Goal: Task Accomplishment & Management: Complete application form

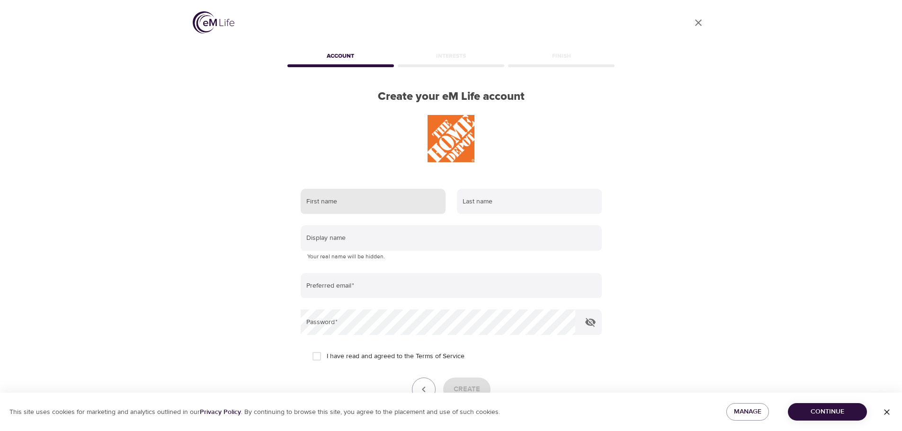
click at [336, 207] on input "text" at bounding box center [373, 202] width 145 height 26
type input "Andrea"
type input "Weems"
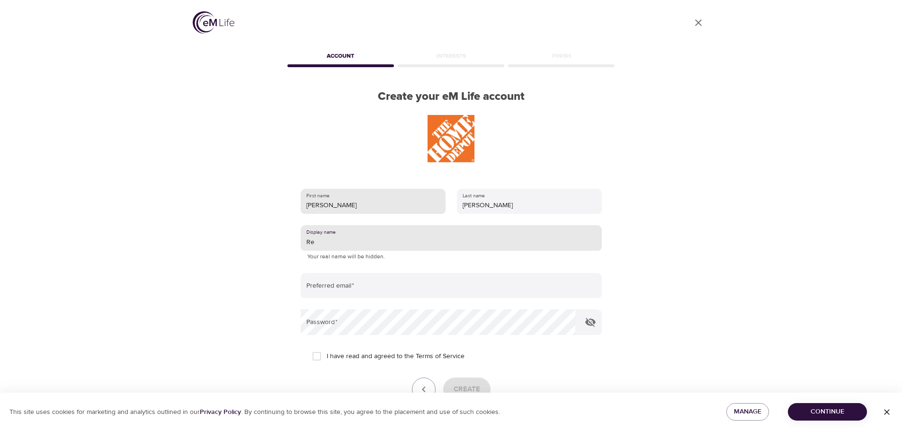
type input "R"
type input "A"
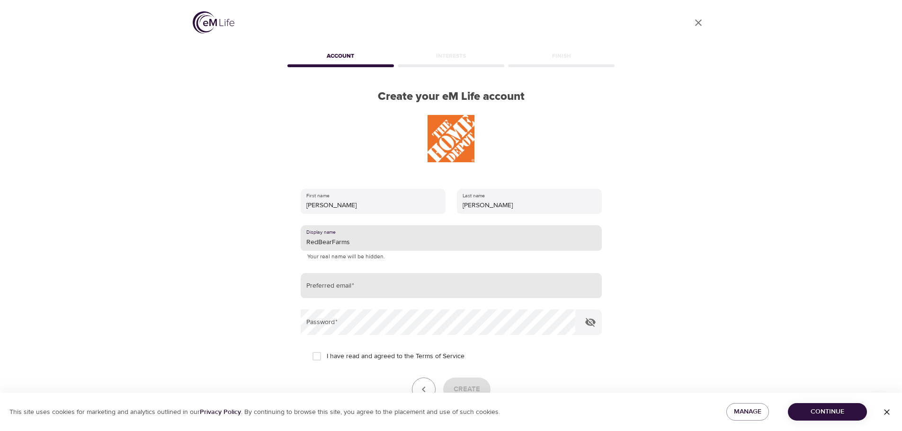
type input "RedBearFarms"
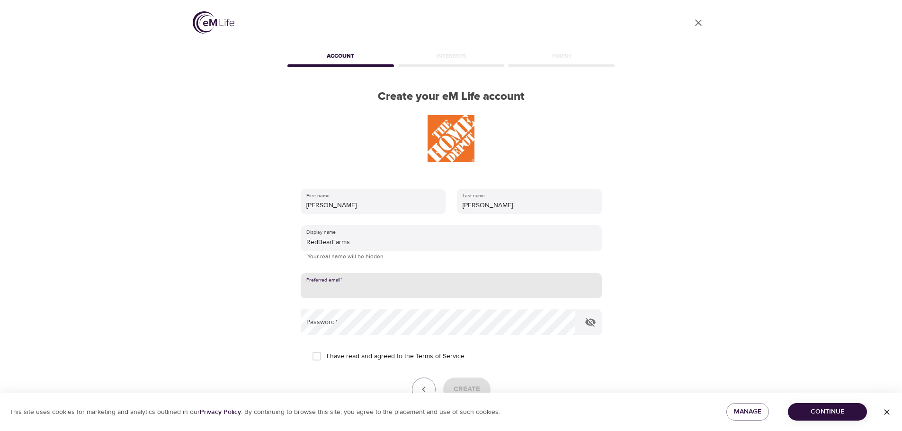
click at [328, 284] on input "email" at bounding box center [451, 286] width 301 height 26
type input "ajweems19@gmail.com"
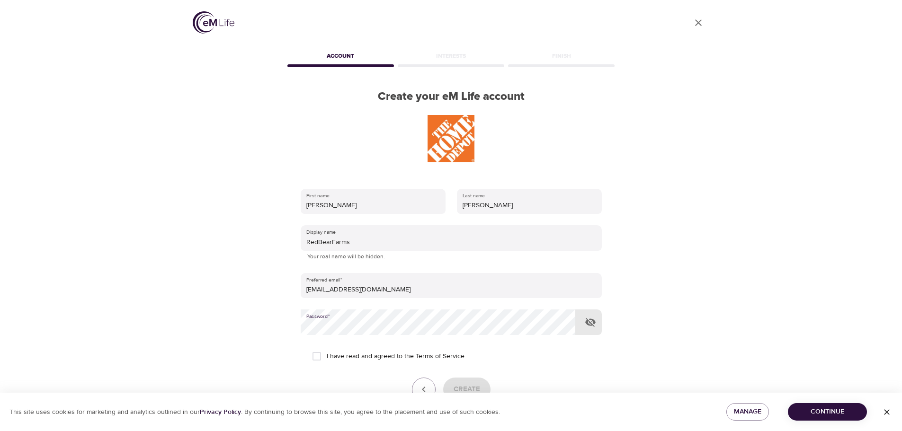
click at [321, 361] on input "I have read and agreed to the Terms of Service" at bounding box center [317, 357] width 20 height 20
checkbox input "true"
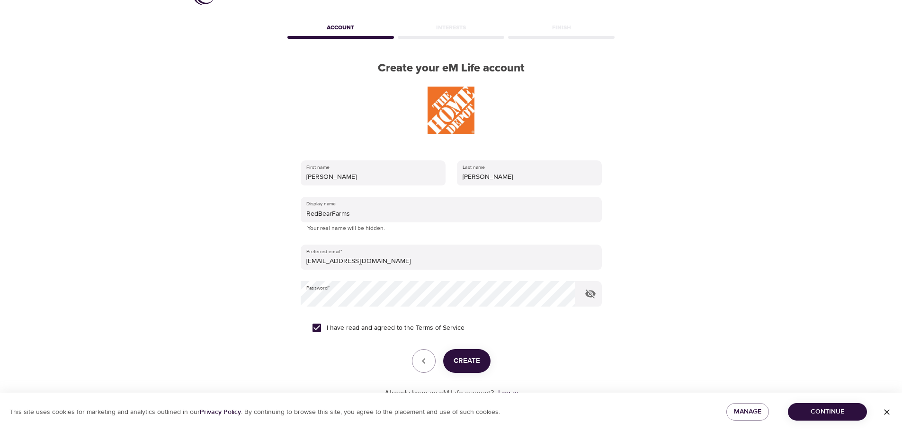
scroll to position [60, 0]
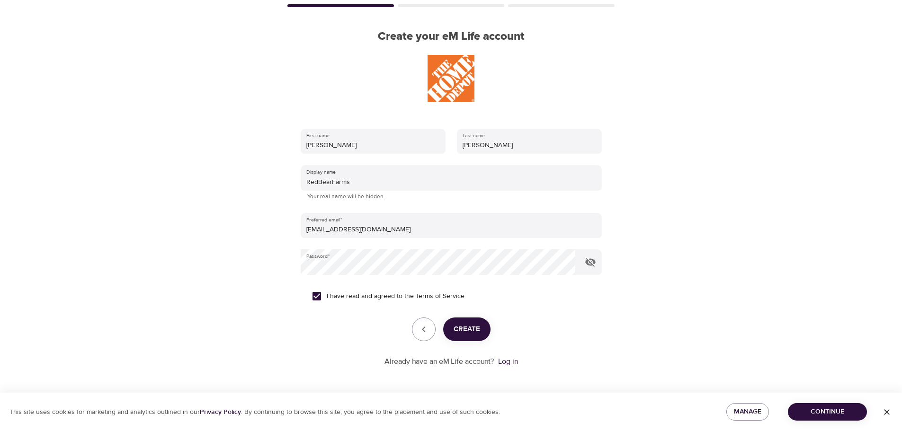
click at [472, 335] on span "Create" at bounding box center [467, 329] width 27 height 12
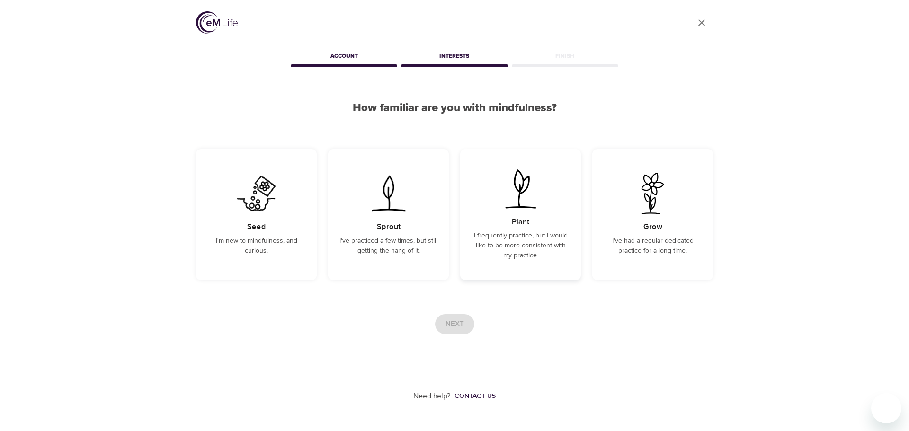
click at [514, 243] on p "I frequently practice, but I would like to be more consistent with my practice." at bounding box center [521, 246] width 98 height 30
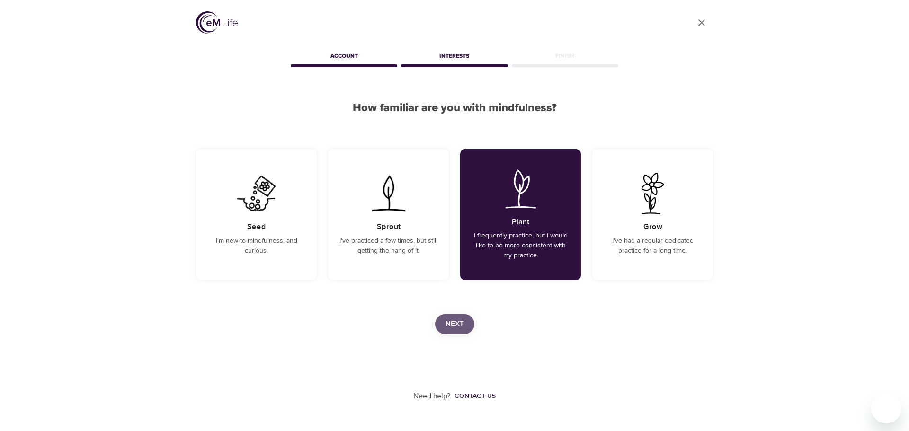
click at [456, 324] on span "Next" at bounding box center [455, 324] width 18 height 12
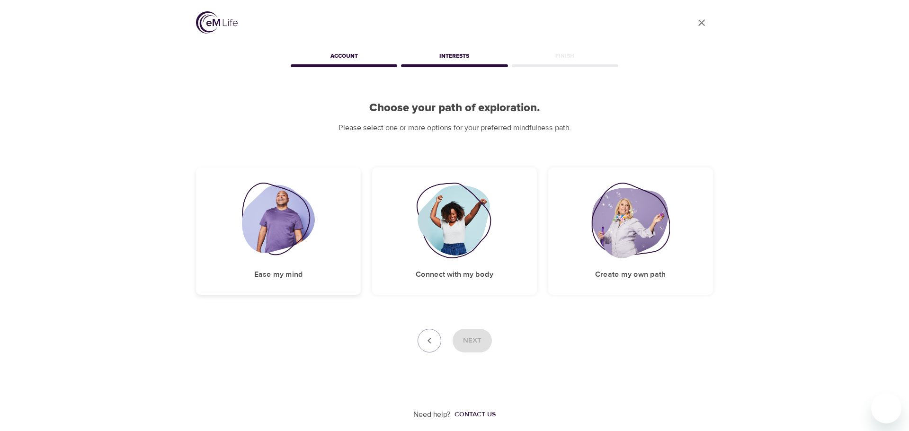
click at [333, 236] on div "Ease my mind" at bounding box center [278, 231] width 165 height 127
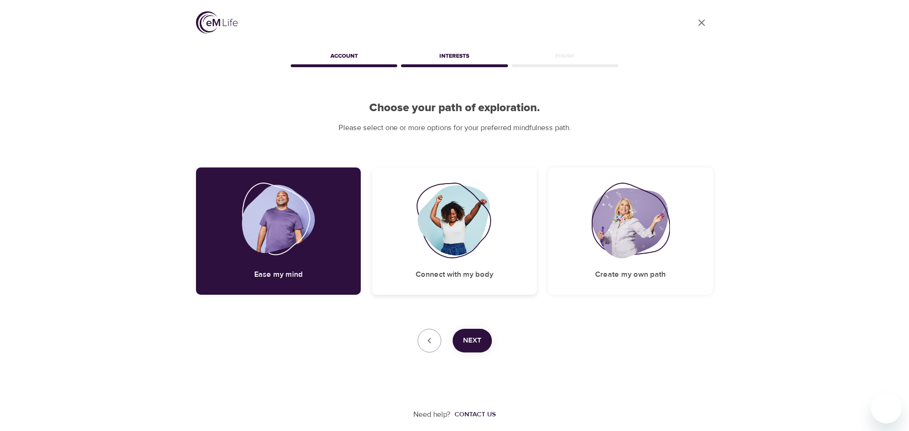
click at [377, 236] on div "Connect with my body" at bounding box center [454, 231] width 165 height 127
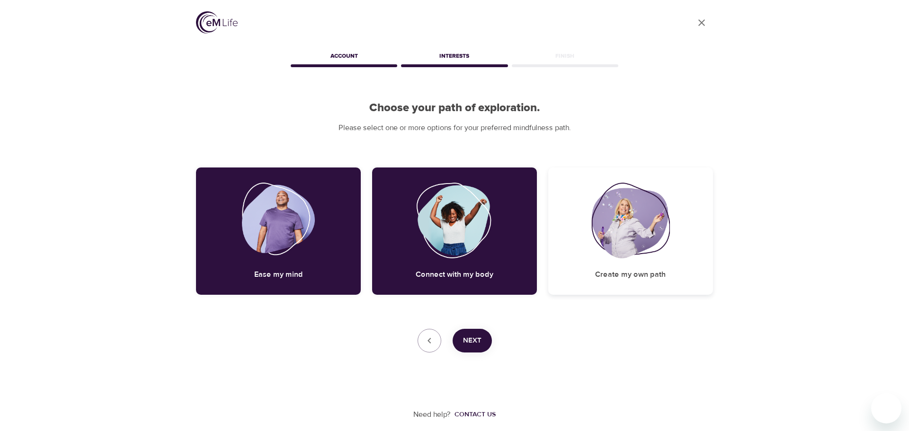
click at [613, 247] on img at bounding box center [630, 221] width 79 height 76
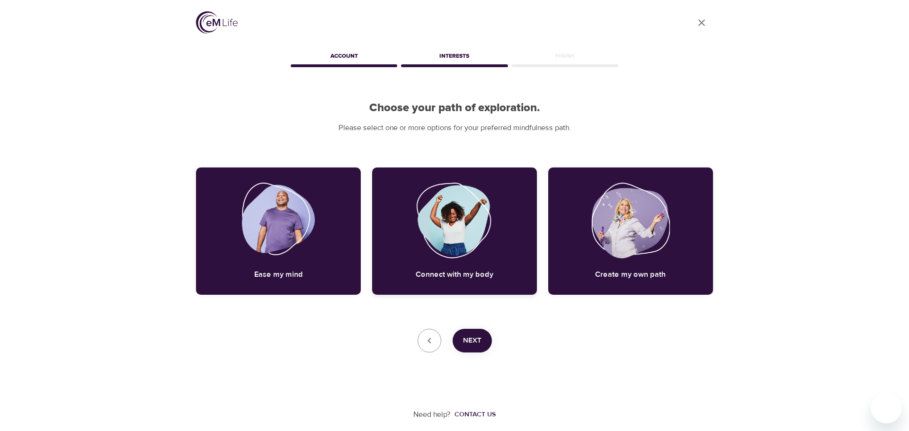
click at [496, 269] on div "Connect with my body" at bounding box center [454, 231] width 165 height 127
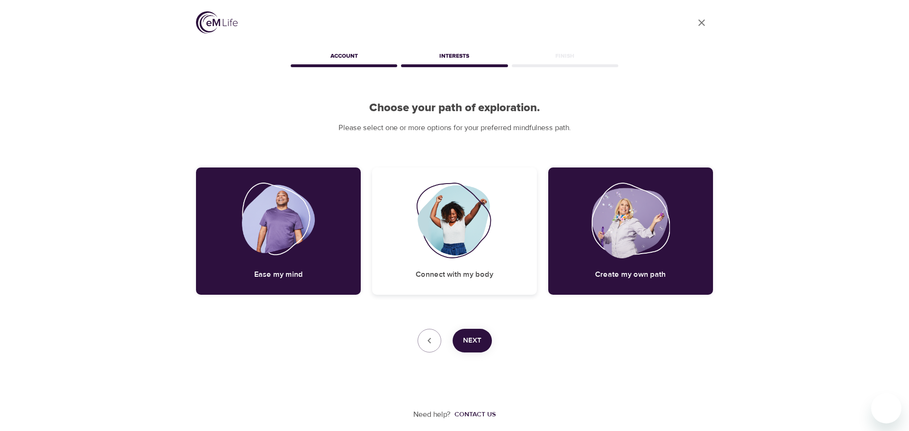
click at [487, 281] on div "Connect with my body" at bounding box center [454, 231] width 165 height 127
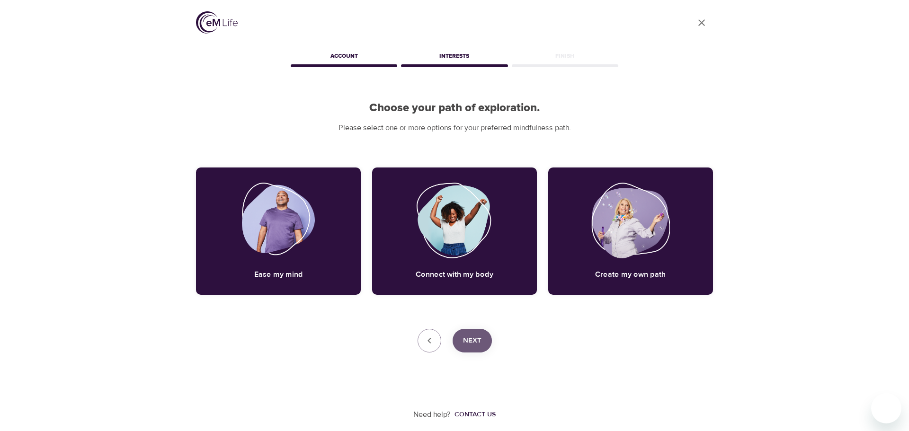
click at [475, 349] on button "Next" at bounding box center [472, 341] width 39 height 24
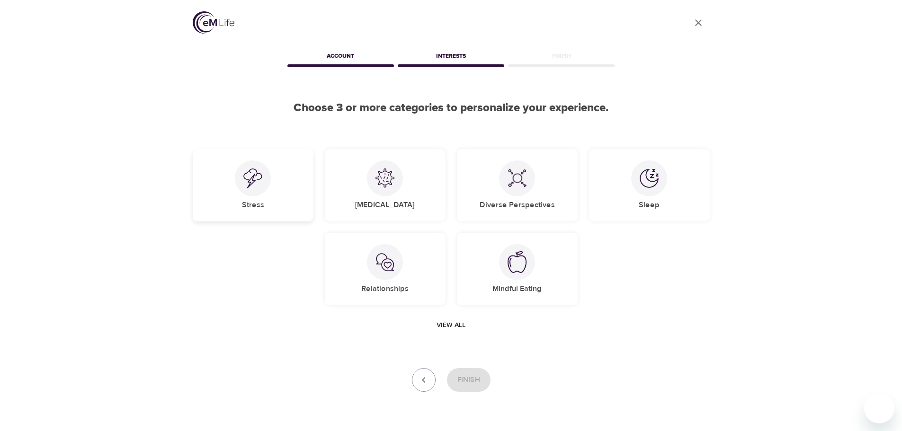
click at [271, 188] on div "Stress" at bounding box center [253, 185] width 121 height 72
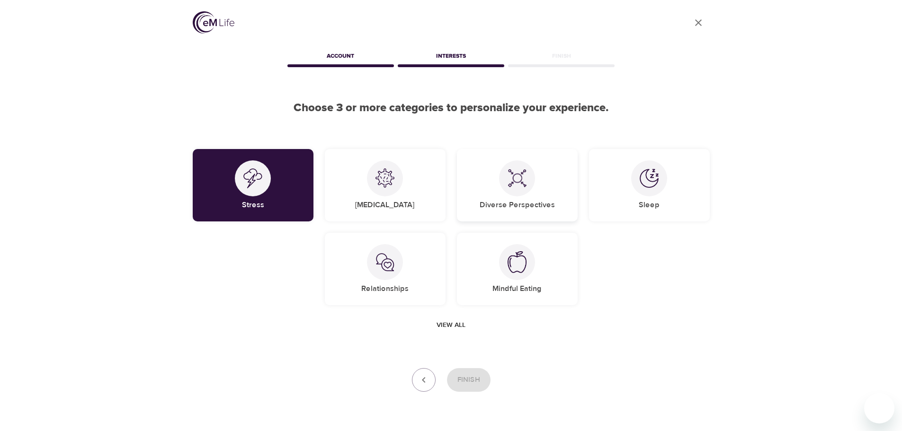
click at [522, 183] on img at bounding box center [517, 178] width 19 height 19
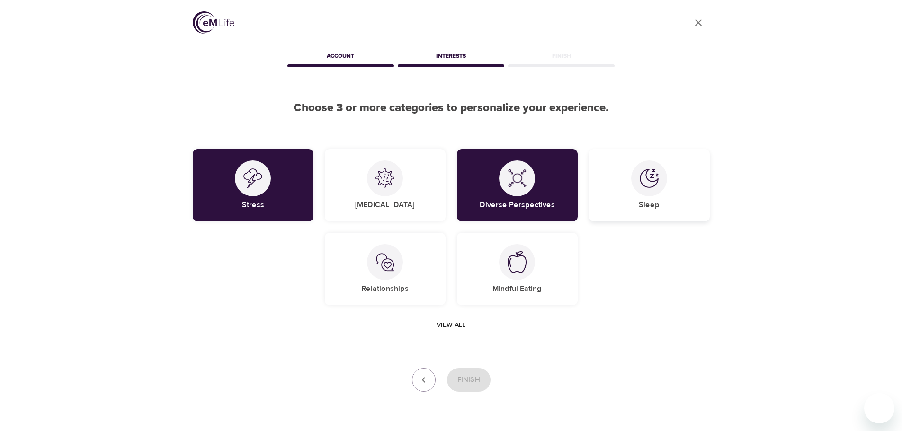
click at [654, 188] on div at bounding box center [649, 179] width 36 height 36
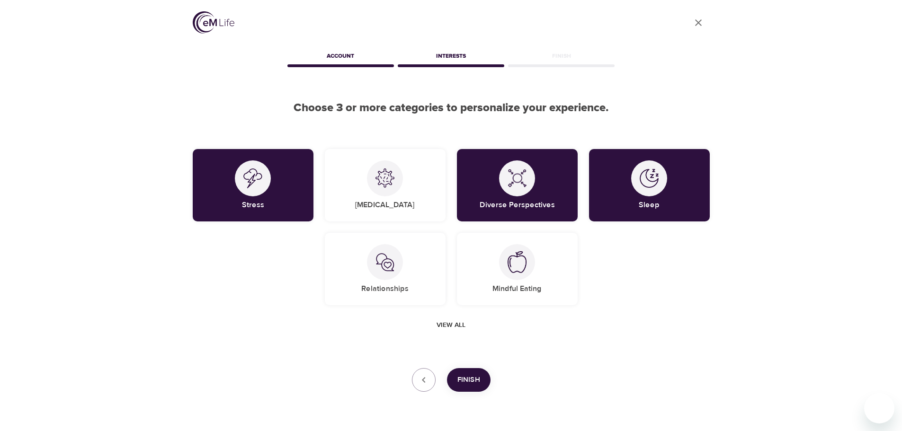
click at [450, 322] on span "View all" at bounding box center [451, 326] width 29 height 12
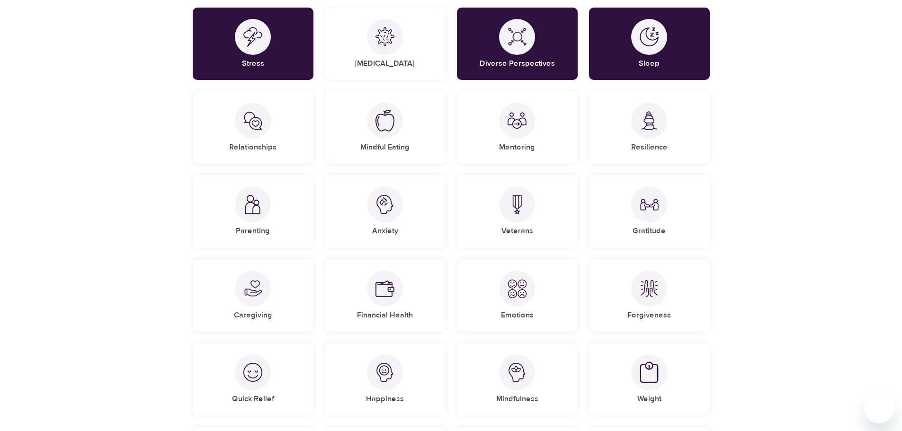
scroll to position [142, 0]
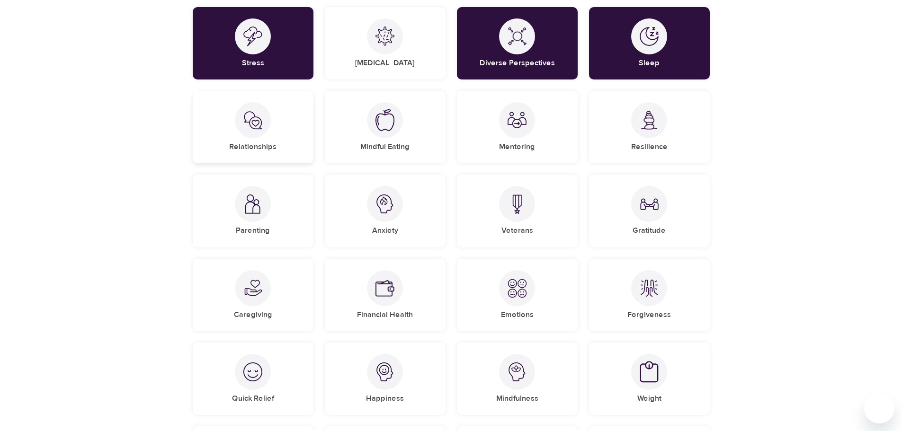
click at [260, 130] on div at bounding box center [253, 120] width 36 height 36
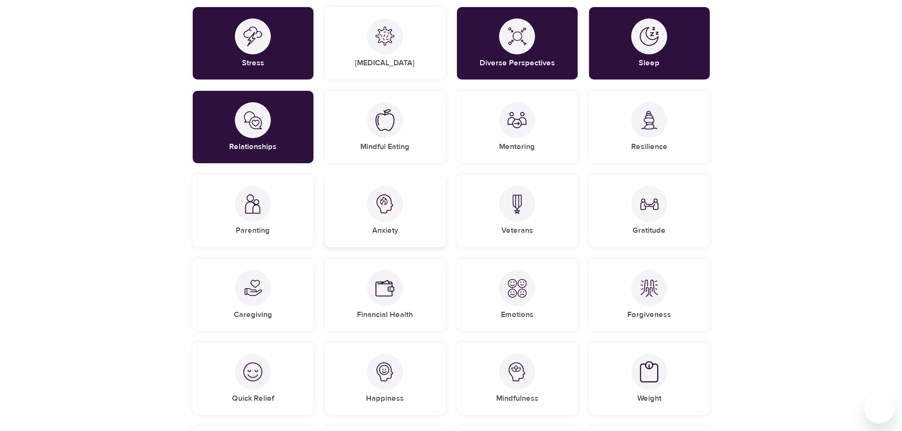
click at [395, 212] on div at bounding box center [385, 204] width 36 height 36
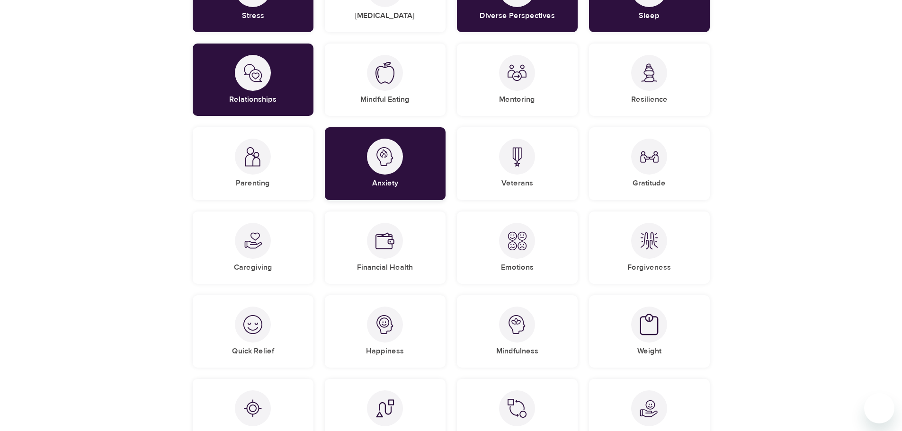
scroll to position [237, 0]
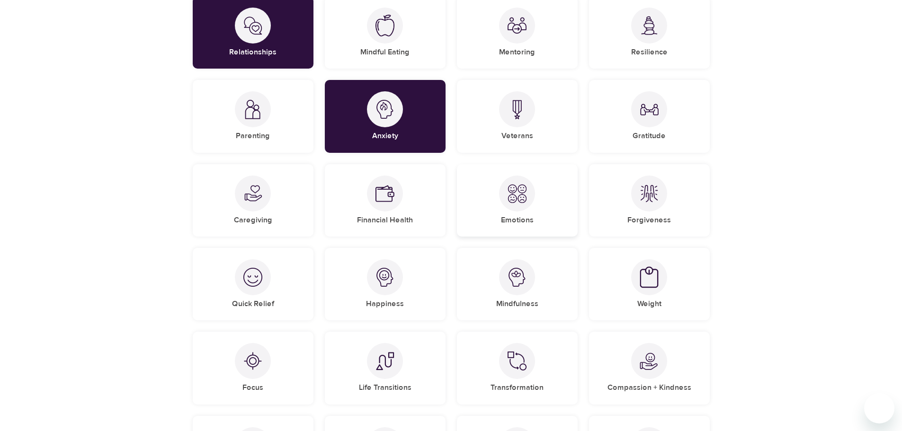
click at [524, 200] on img at bounding box center [517, 193] width 19 height 19
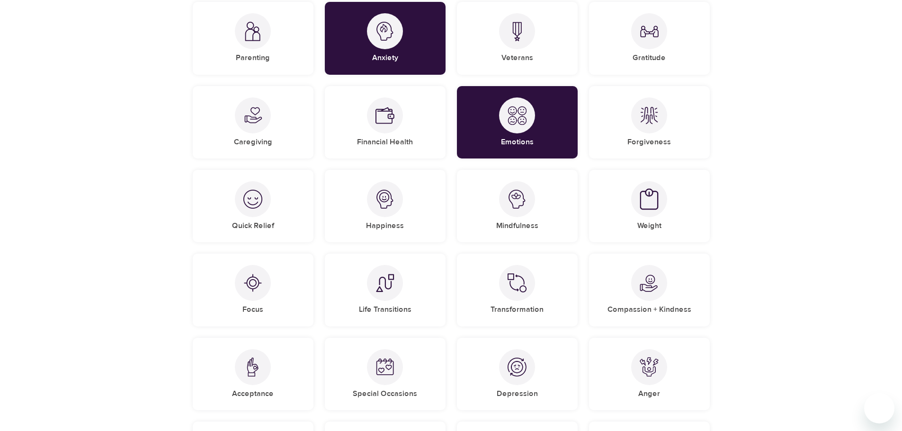
scroll to position [331, 0]
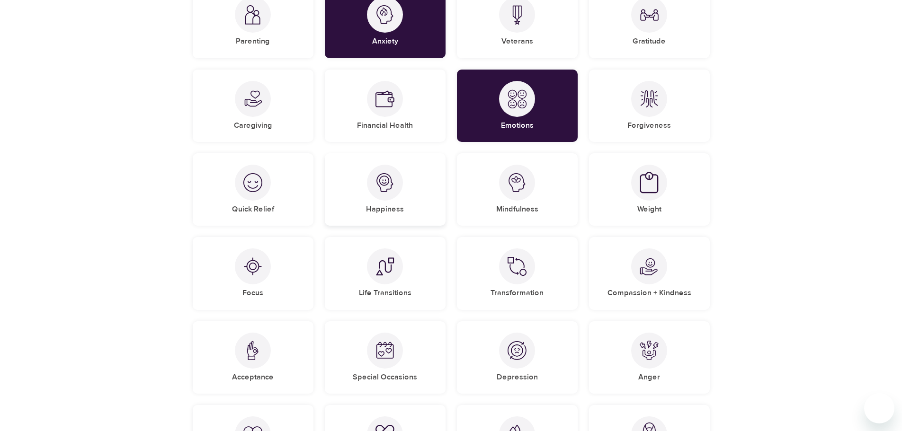
click at [426, 210] on div "Happiness" at bounding box center [385, 189] width 121 height 72
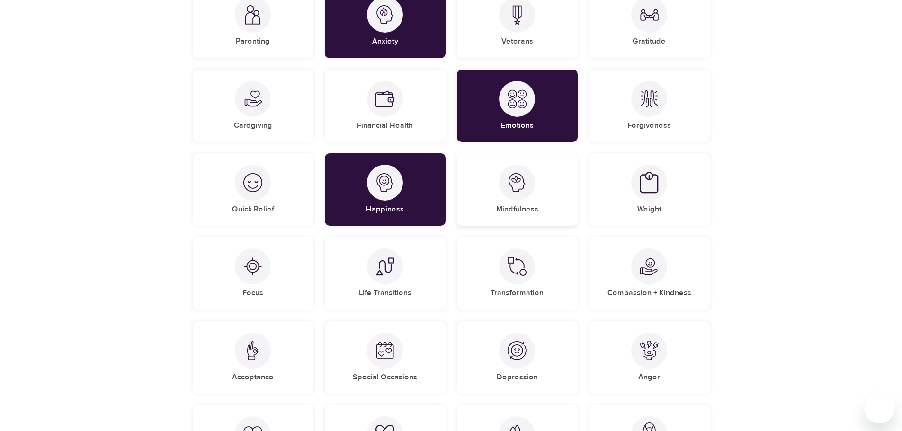
click at [532, 208] on h5 "Mindfulness" at bounding box center [517, 210] width 42 height 10
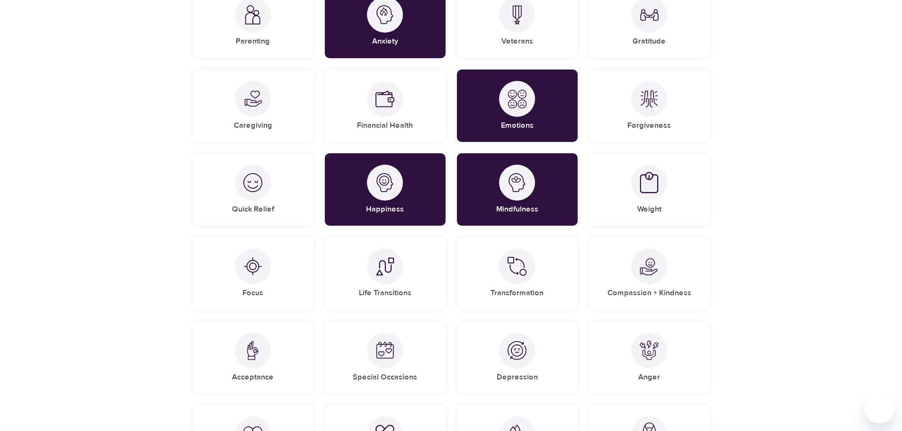
scroll to position [379, 0]
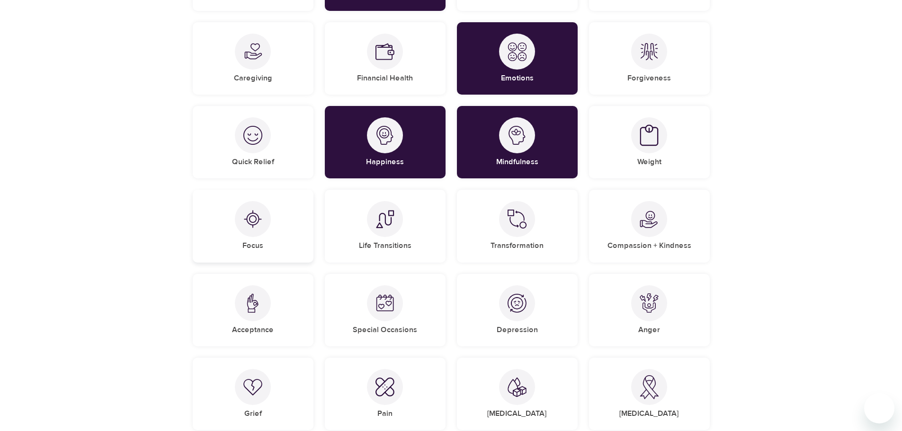
click at [259, 237] on div "Focus" at bounding box center [253, 226] width 121 height 72
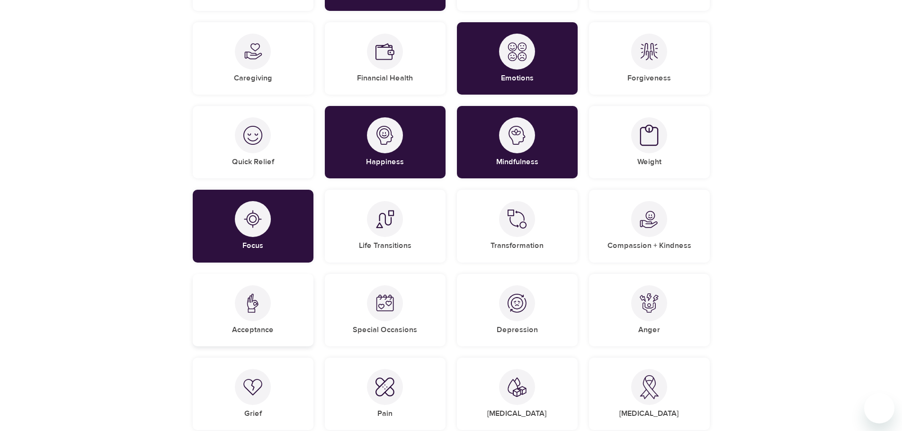
click at [248, 322] on div "Acceptance" at bounding box center [253, 310] width 121 height 72
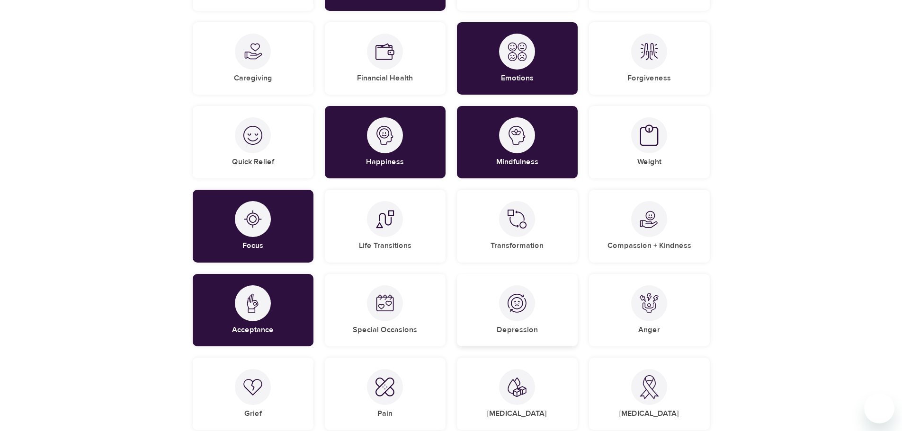
click at [524, 316] on div at bounding box center [517, 304] width 36 height 36
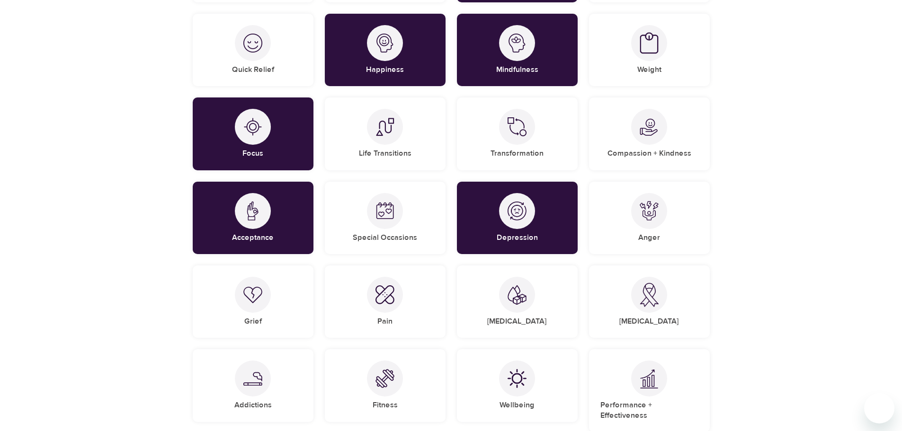
scroll to position [474, 0]
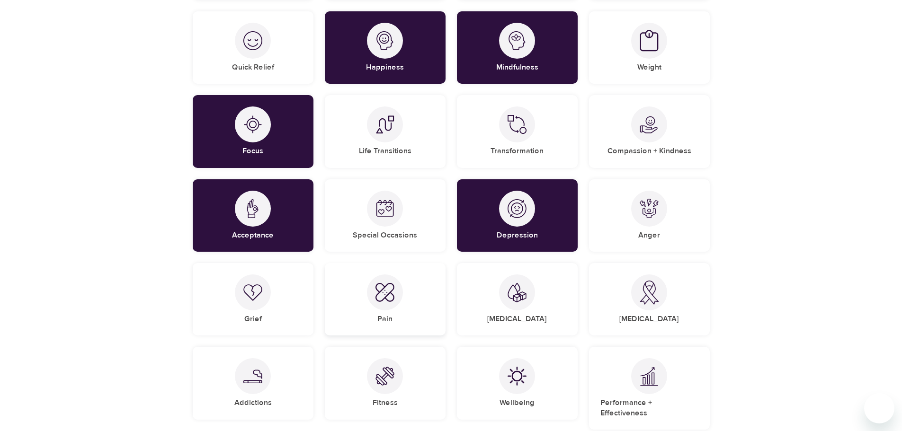
click at [391, 303] on div at bounding box center [385, 293] width 36 height 36
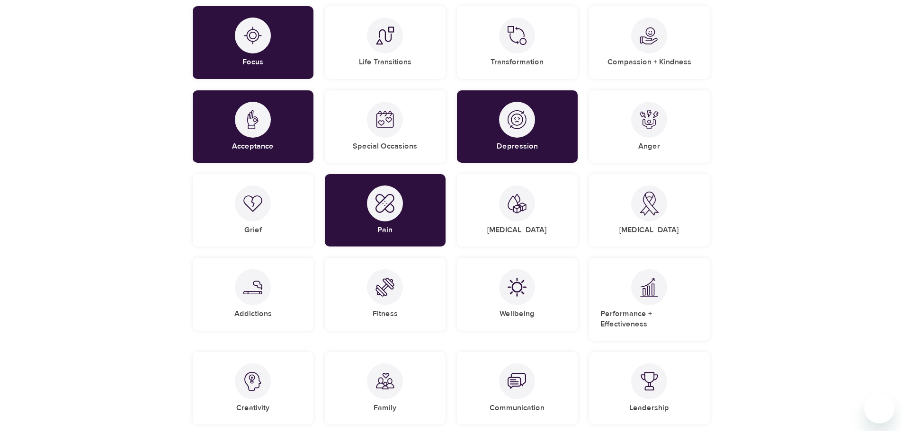
scroll to position [568, 0]
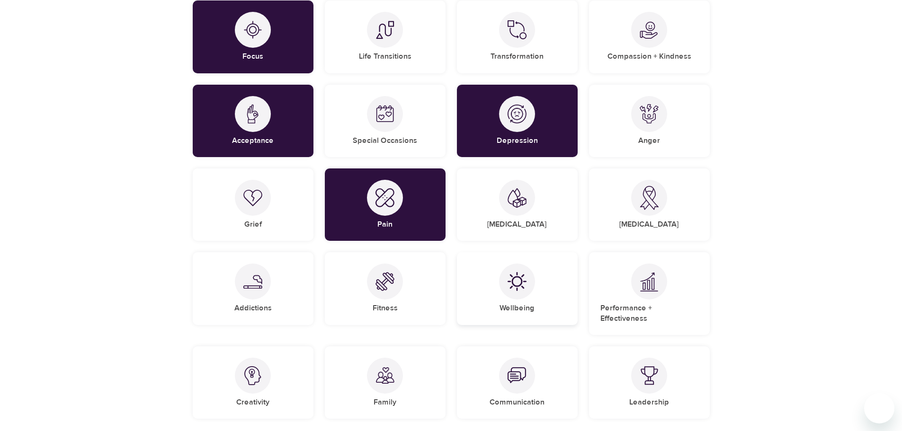
click at [510, 300] on div "Wellbeing" at bounding box center [517, 288] width 121 height 72
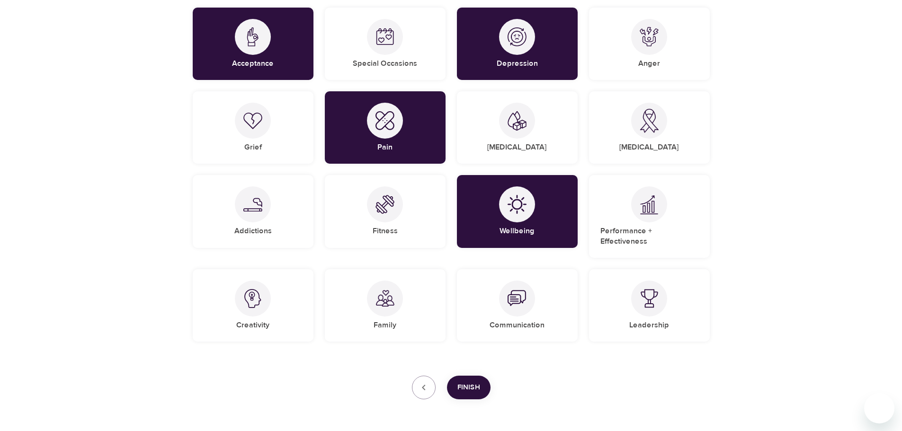
scroll to position [663, 0]
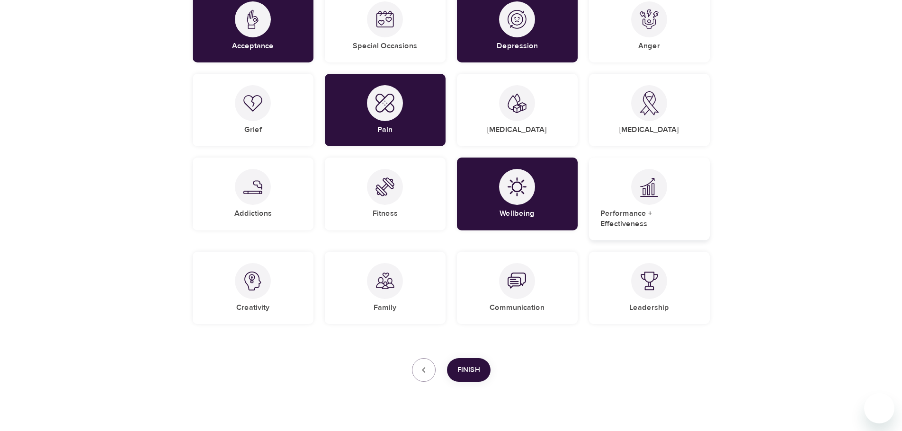
click at [626, 199] on div "Performance + Effectiveness" at bounding box center [649, 199] width 121 height 83
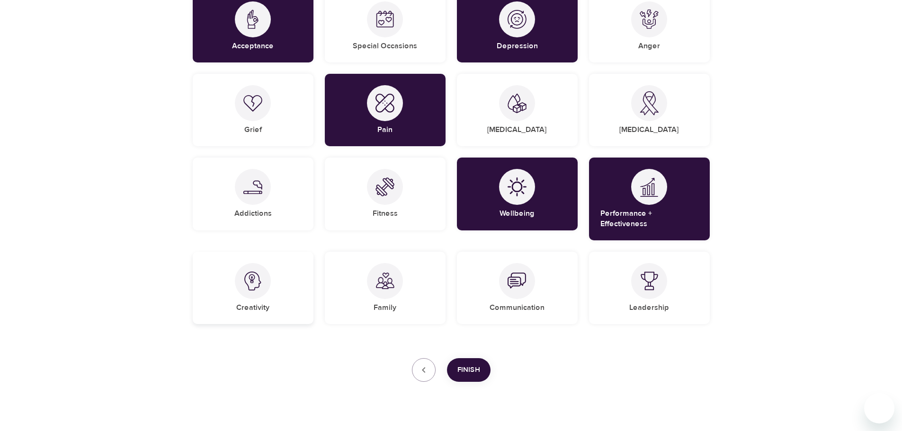
click at [255, 289] on div "Creativity" at bounding box center [253, 288] width 121 height 72
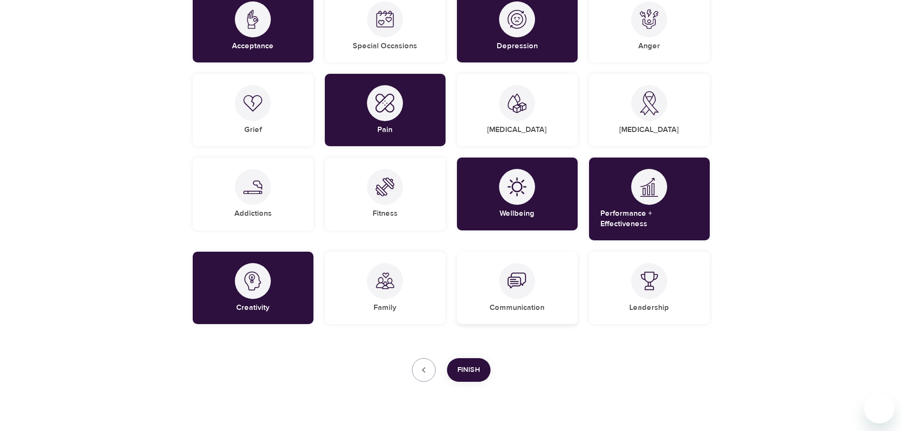
click at [542, 281] on div "Communication" at bounding box center [517, 288] width 121 height 72
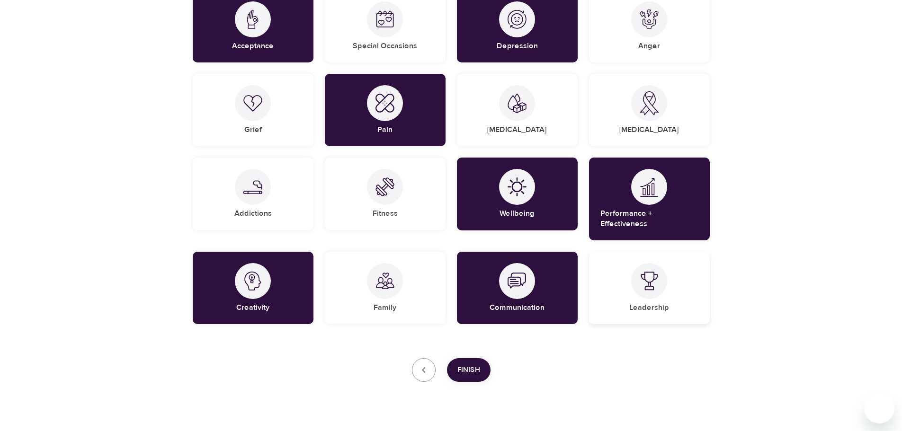
click at [645, 276] on img at bounding box center [649, 281] width 19 height 19
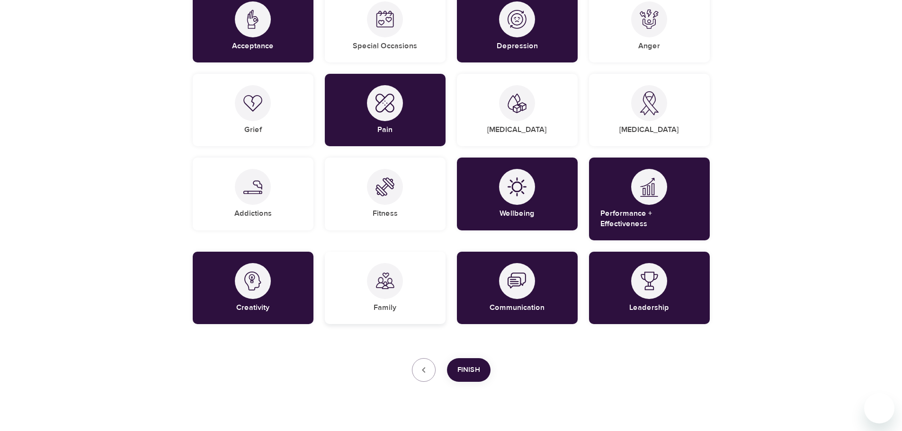
click at [394, 303] on h5 "Family" at bounding box center [385, 308] width 23 height 10
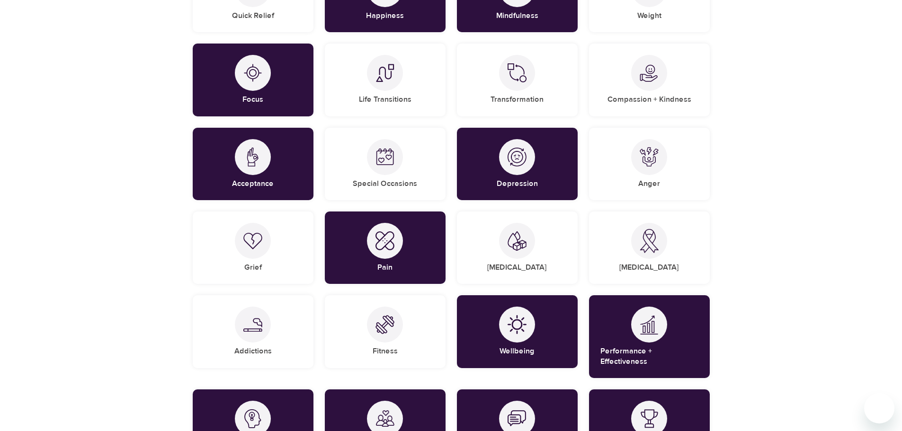
scroll to position [521, 0]
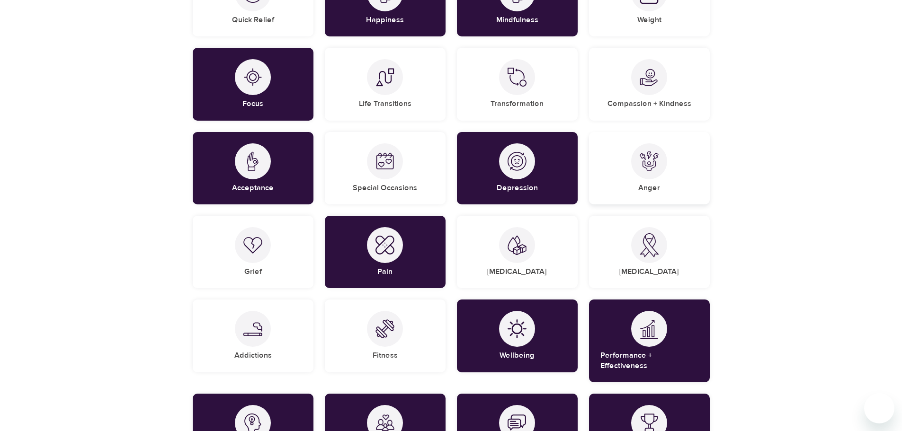
click at [642, 164] on img at bounding box center [649, 161] width 19 height 19
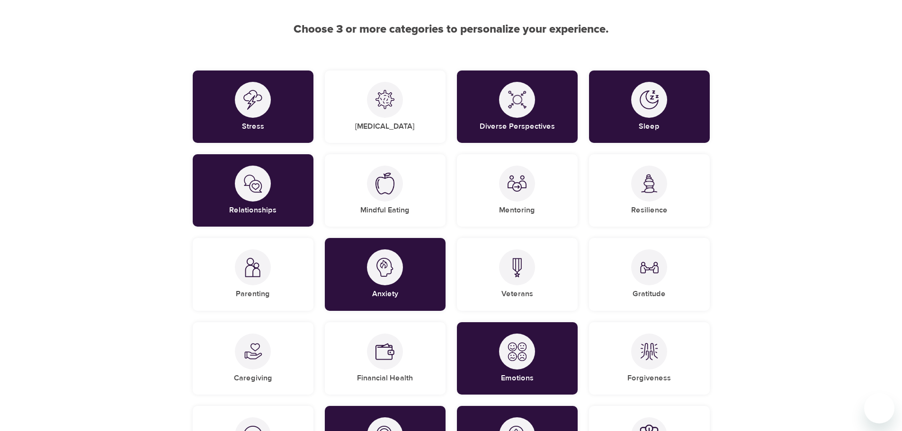
scroll to position [95, 0]
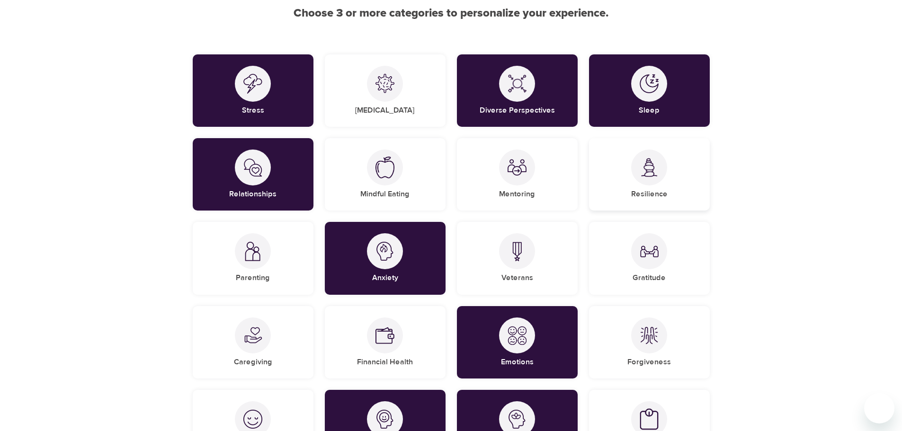
click at [654, 171] on img at bounding box center [649, 167] width 19 height 19
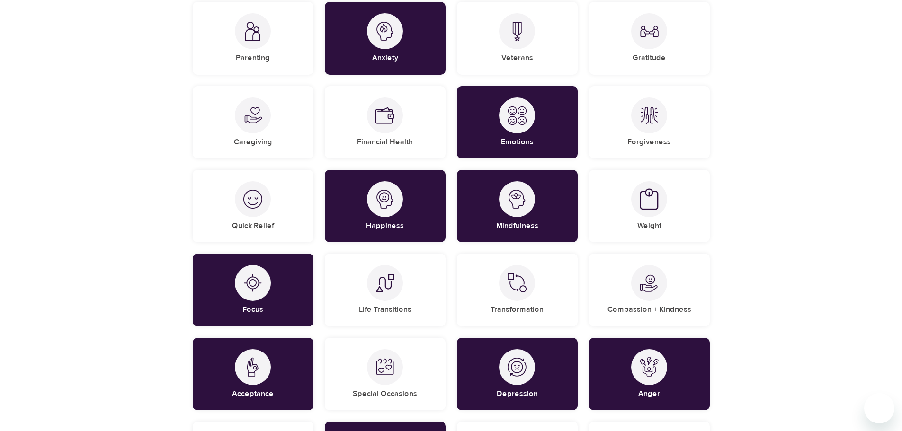
scroll to position [331, 0]
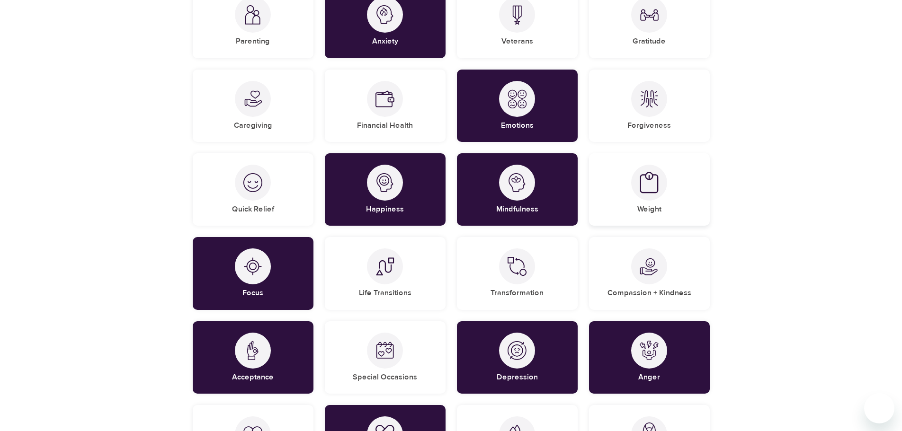
click at [652, 186] on img at bounding box center [649, 183] width 19 height 22
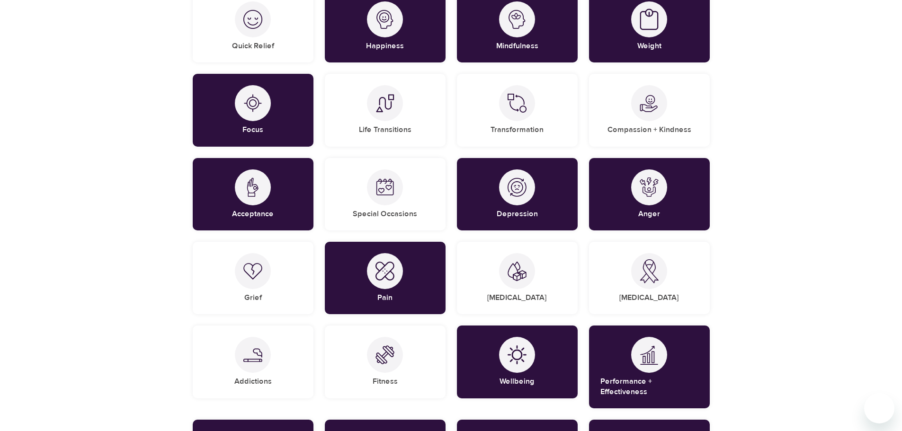
scroll to position [521, 0]
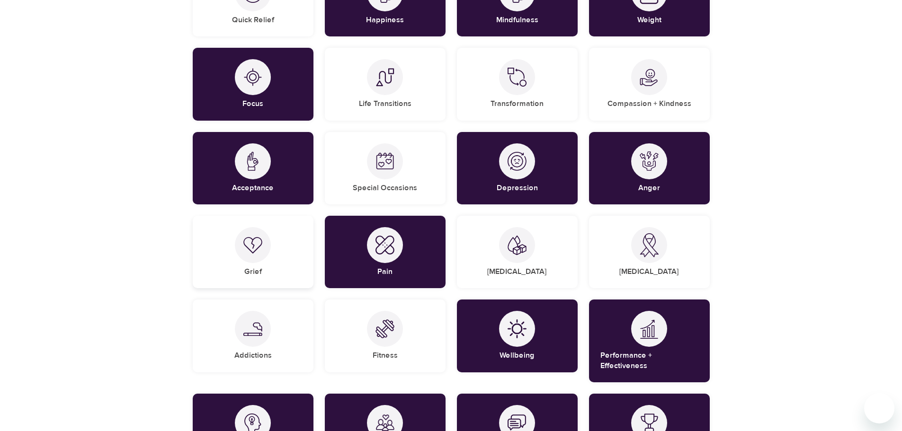
click at [259, 268] on h5 "Grief" at bounding box center [253, 272] width 18 height 10
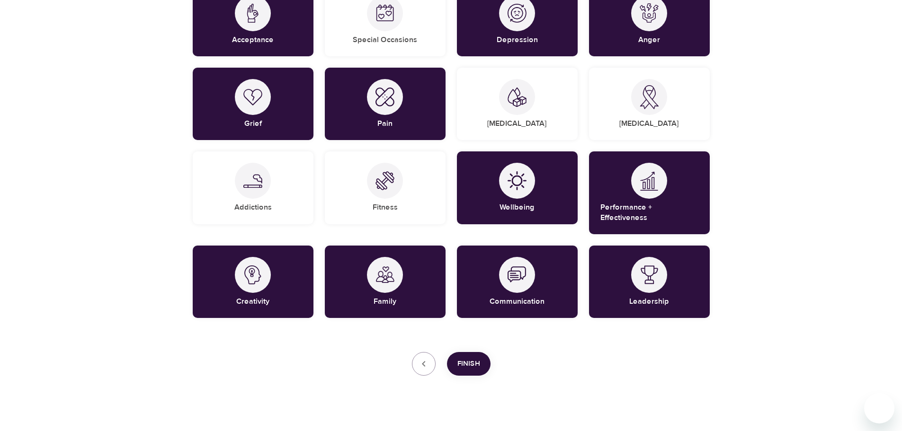
scroll to position [671, 0]
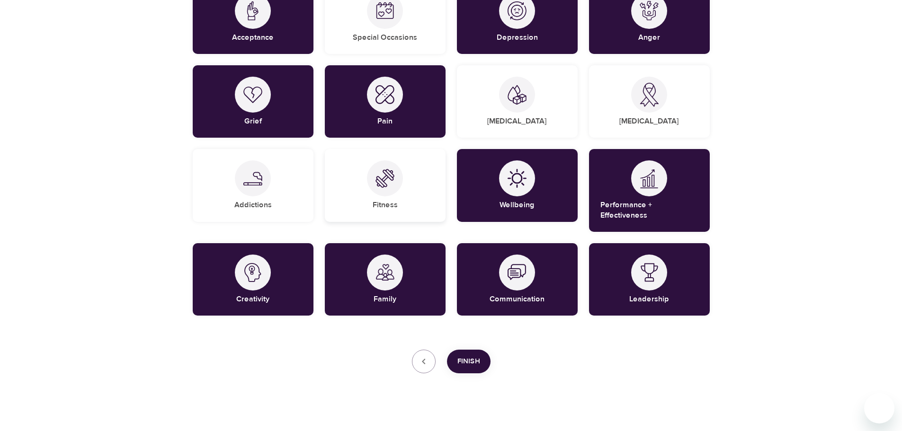
click at [365, 203] on div "Fitness" at bounding box center [385, 185] width 121 height 72
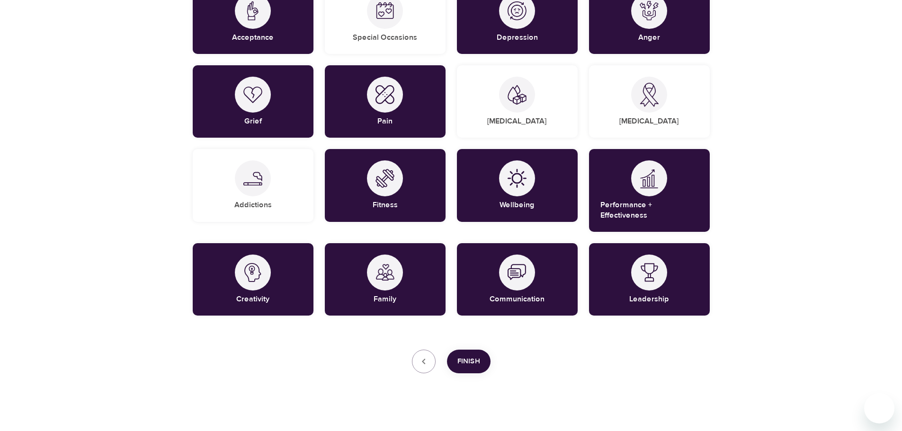
click at [470, 357] on span "Finish" at bounding box center [468, 362] width 23 height 12
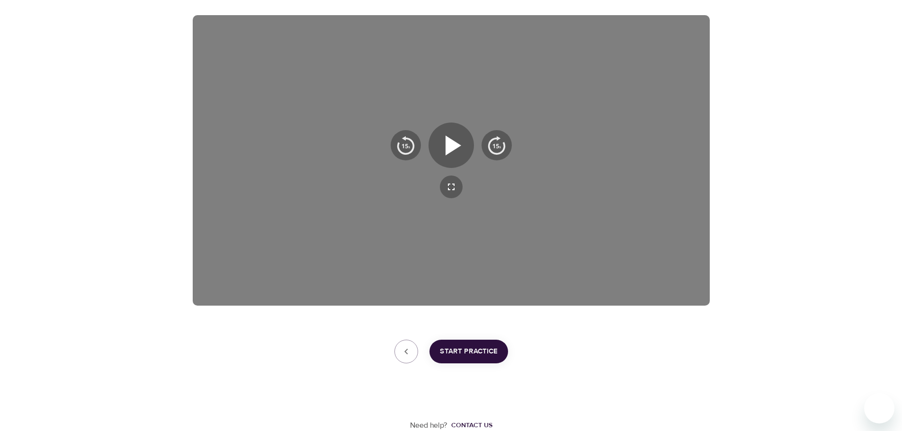
scroll to position [152, 0]
click at [436, 143] on icon "button" at bounding box center [451, 145] width 34 height 34
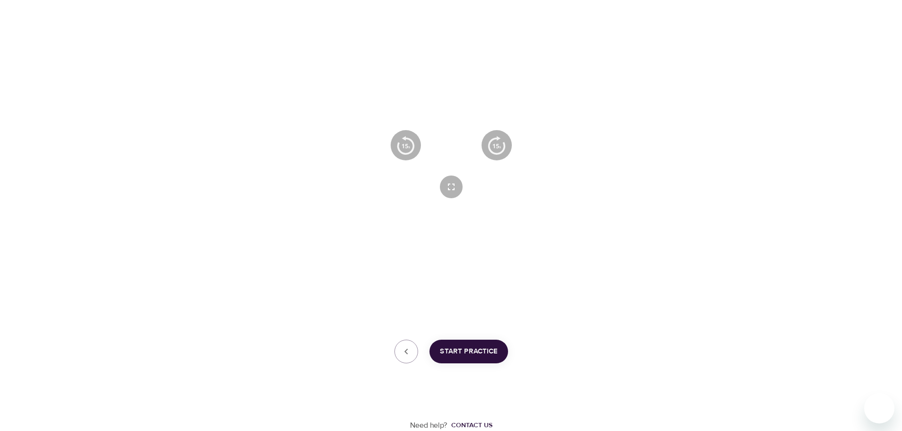
click at [465, 139] on icon "button" at bounding box center [451, 145] width 34 height 34
